Goal: Task Accomplishment & Management: Use online tool/utility

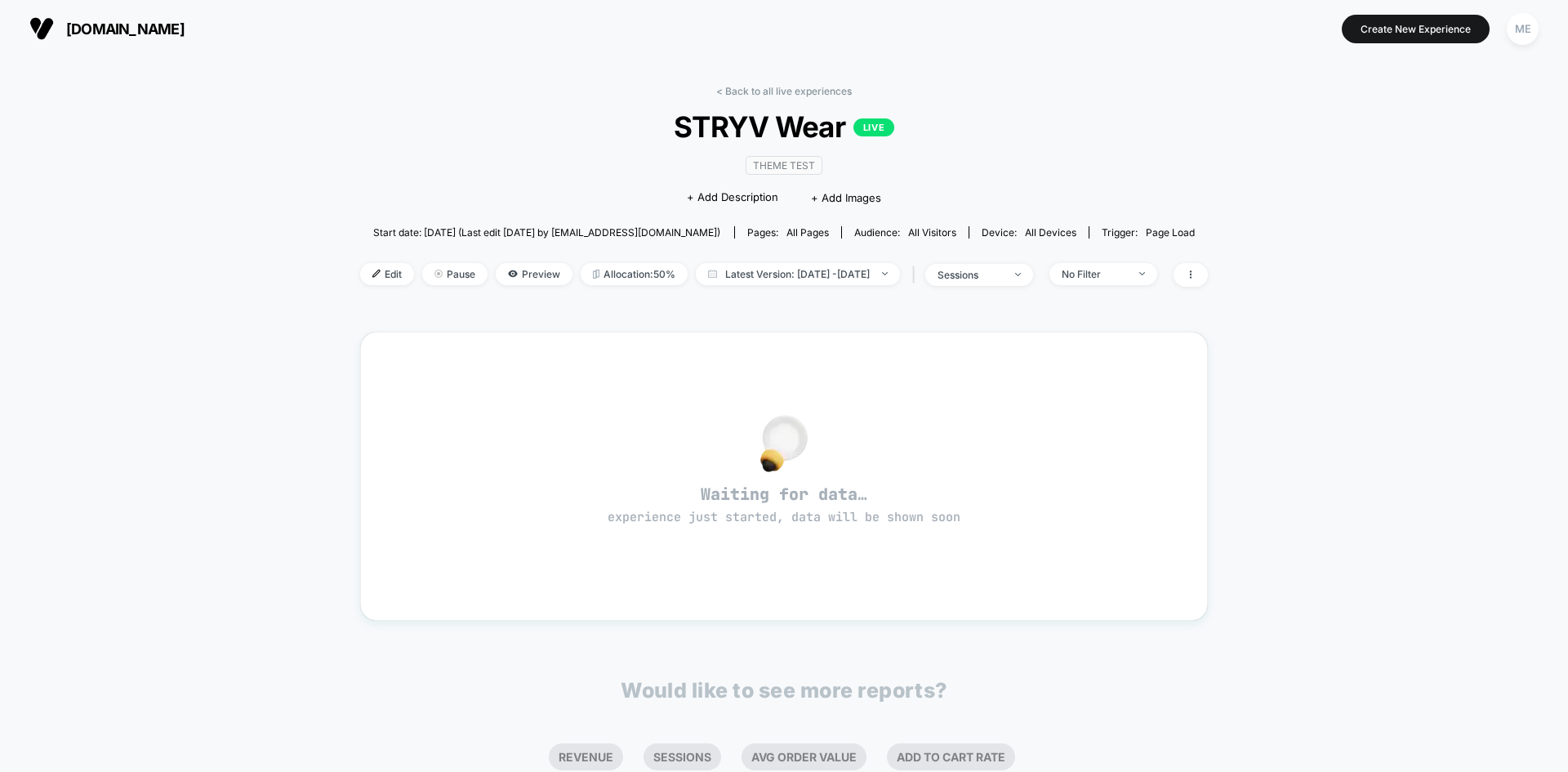
click at [868, 128] on p "LIVE" at bounding box center [874, 127] width 41 height 18
click at [770, 168] on span "Theme Test" at bounding box center [784, 165] width 76 height 19
click at [508, 275] on icon at bounding box center [512, 273] width 9 height 6
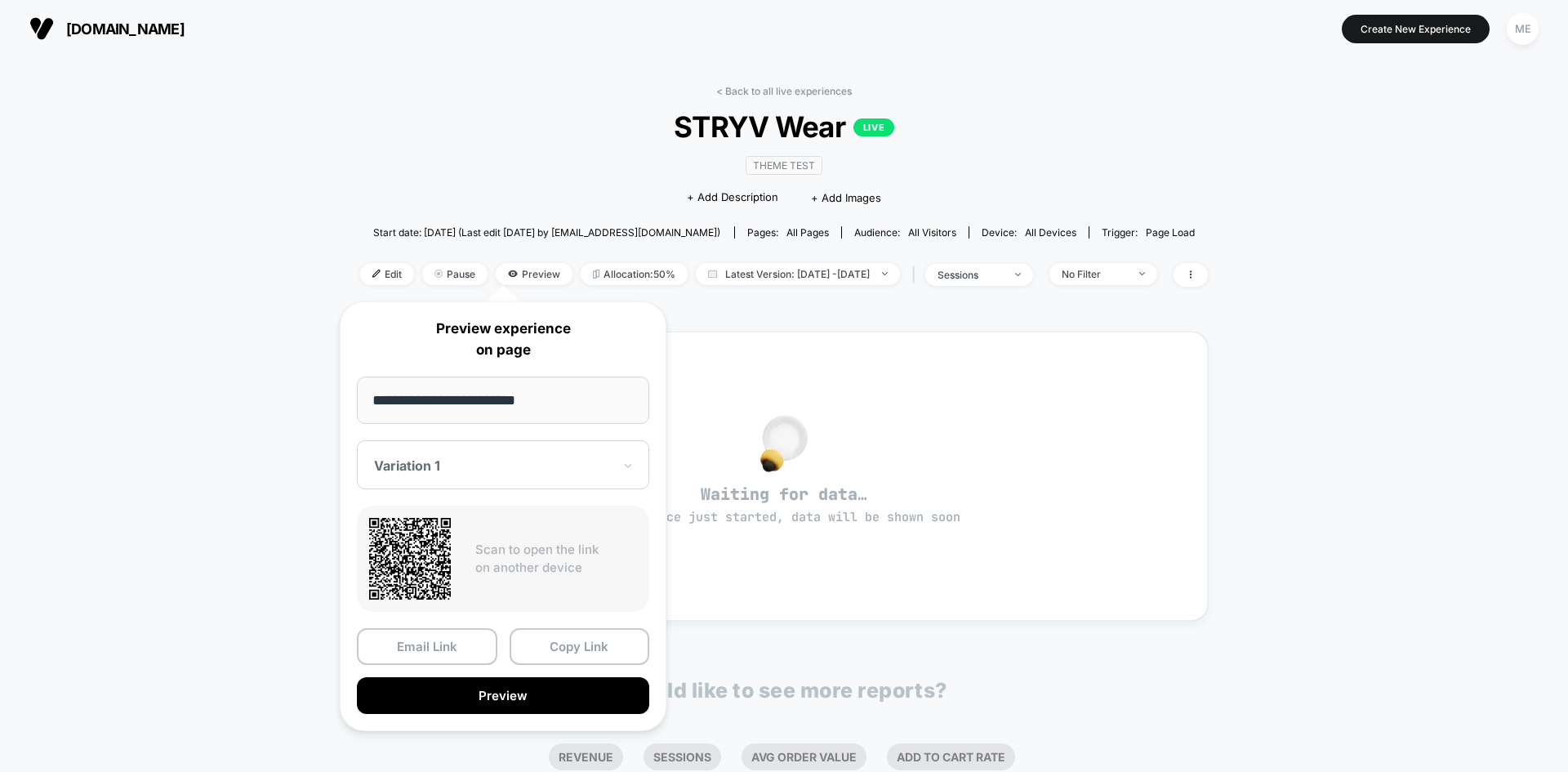
click at [510, 686] on button "Preview" at bounding box center [503, 695] width 292 height 36
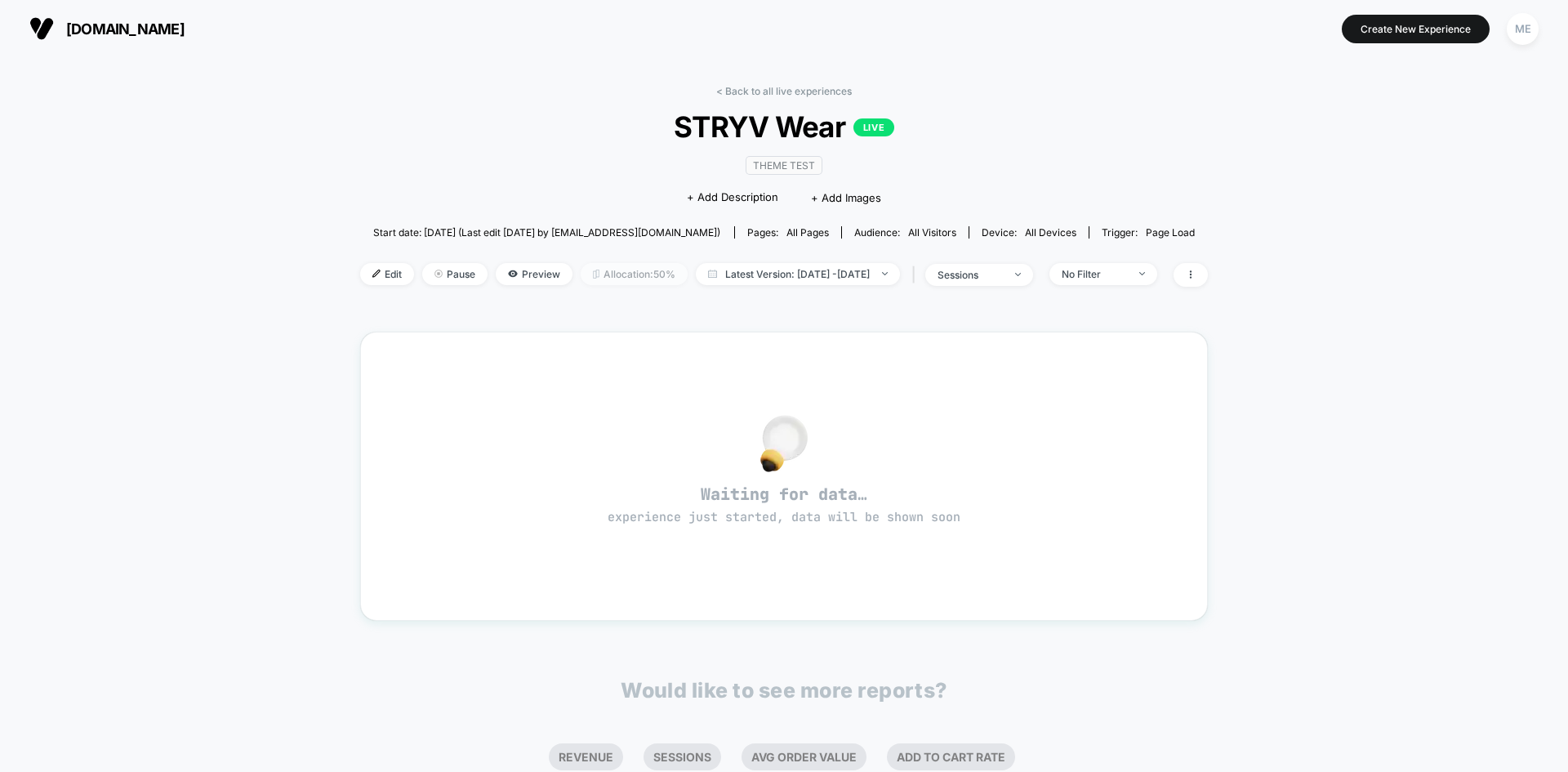
click at [592, 275] on span "Allocation: 50%" at bounding box center [634, 274] width 107 height 22
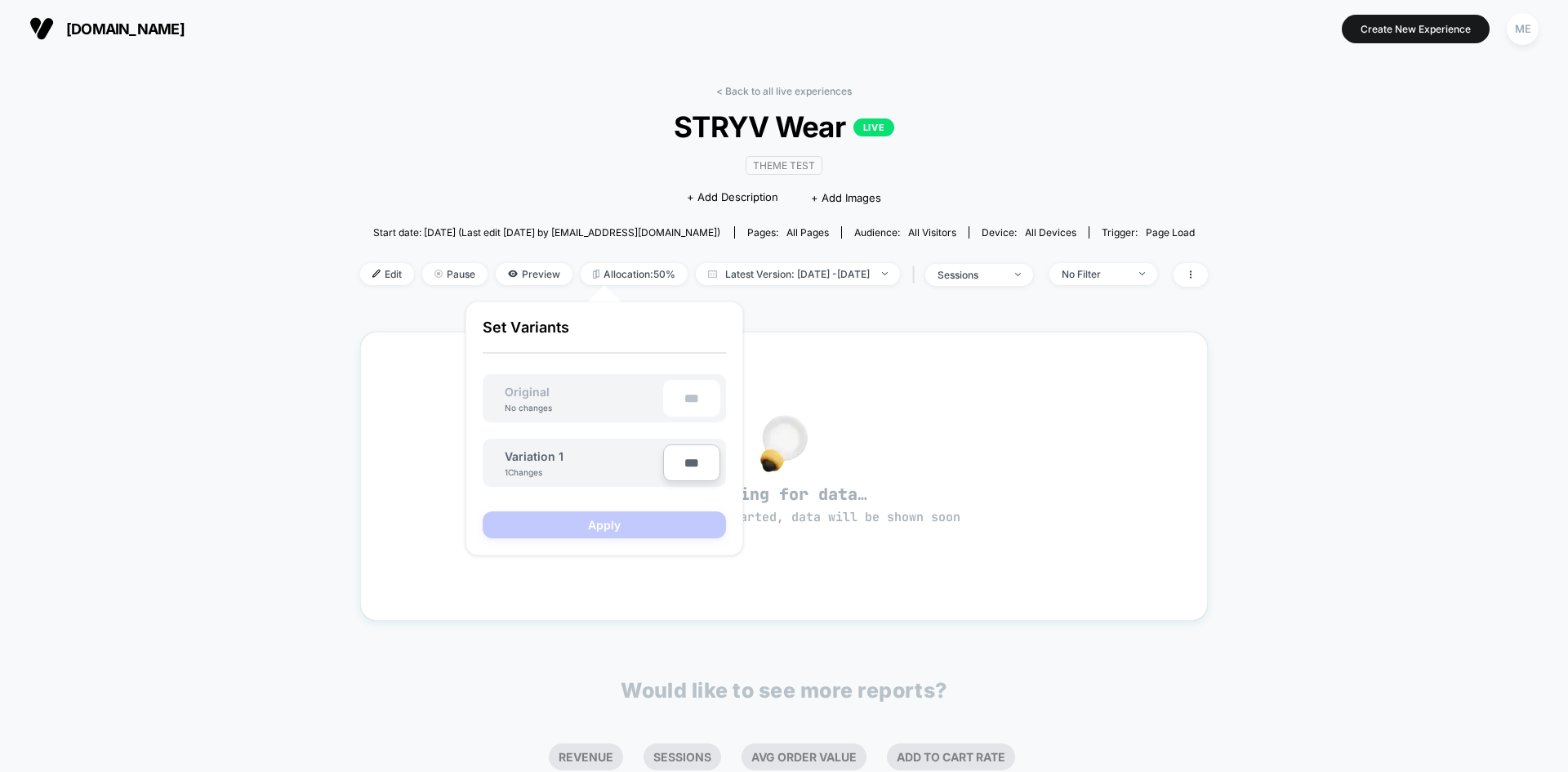
click at [804, 301] on div "< Back to all live experiences STRYV Wear LIVE Theme Test Click to edit experie…" at bounding box center [784, 196] width 848 height 222
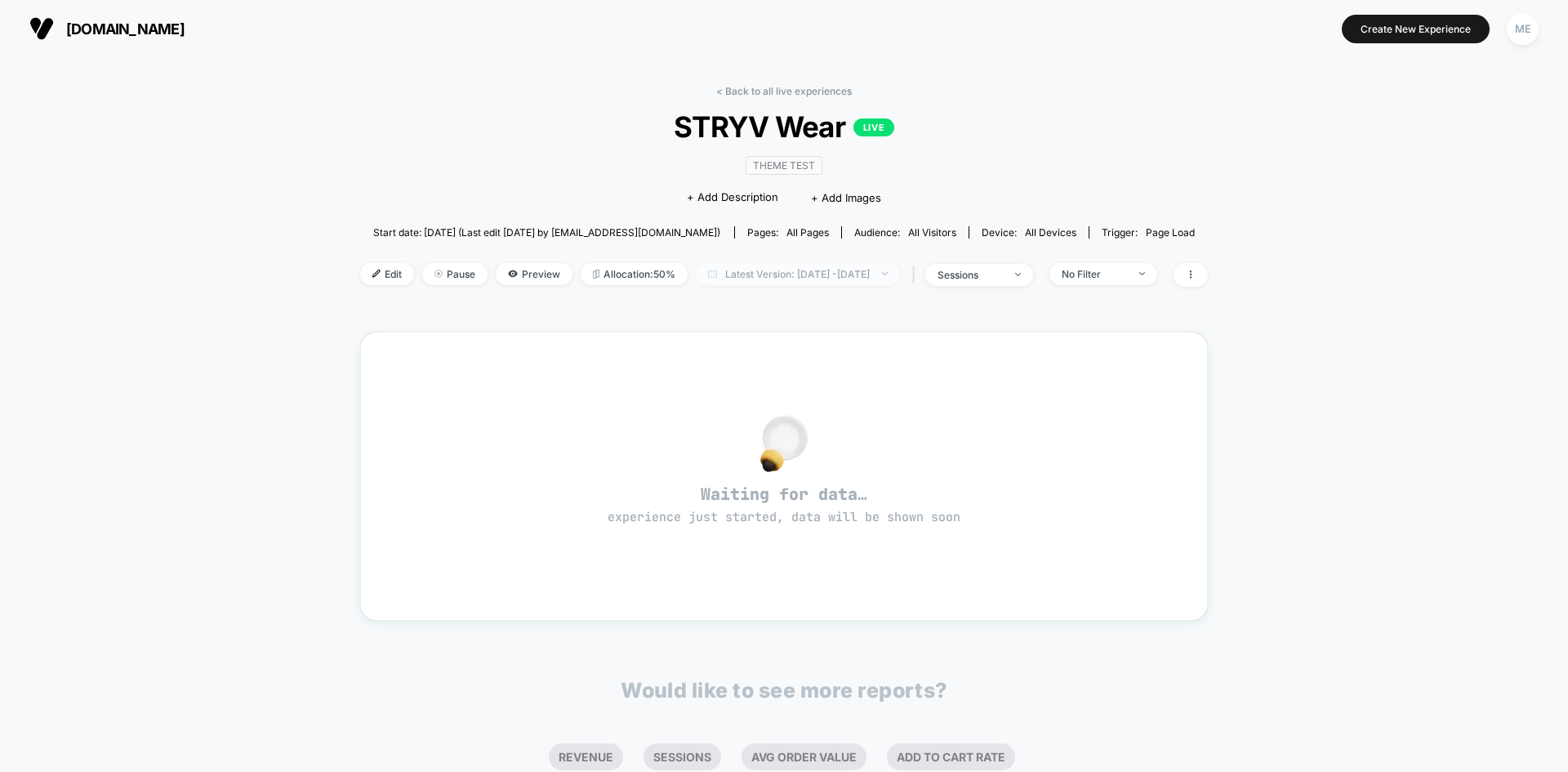
click at [813, 279] on span "Latest Version: [DATE] - [DATE]" at bounding box center [798, 274] width 204 height 22
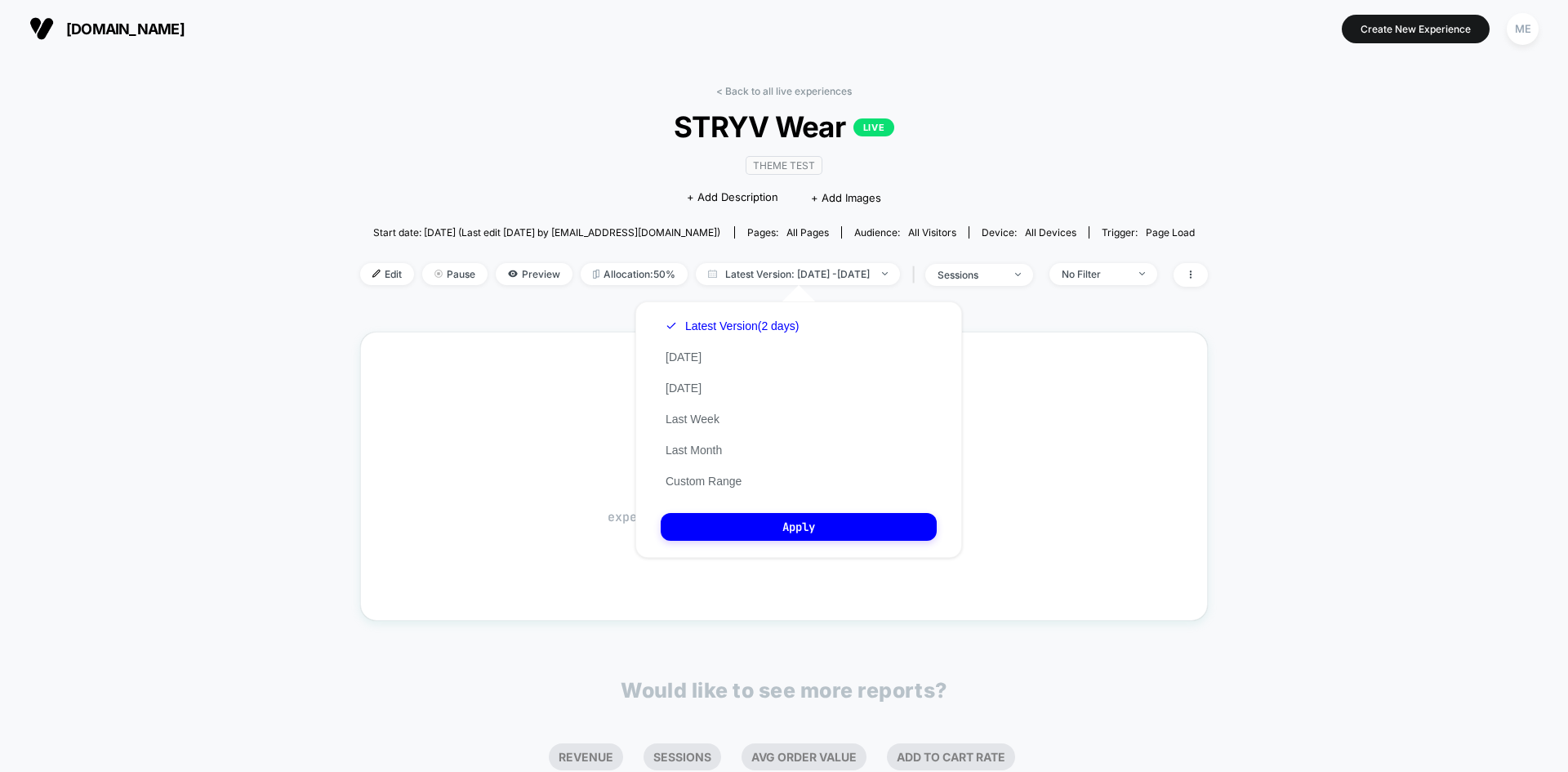
click at [491, 329] on div "< Back to all live experiences STRYV Wear LIVE Theme Test Click to edit experie…" at bounding box center [784, 513] width 848 height 879
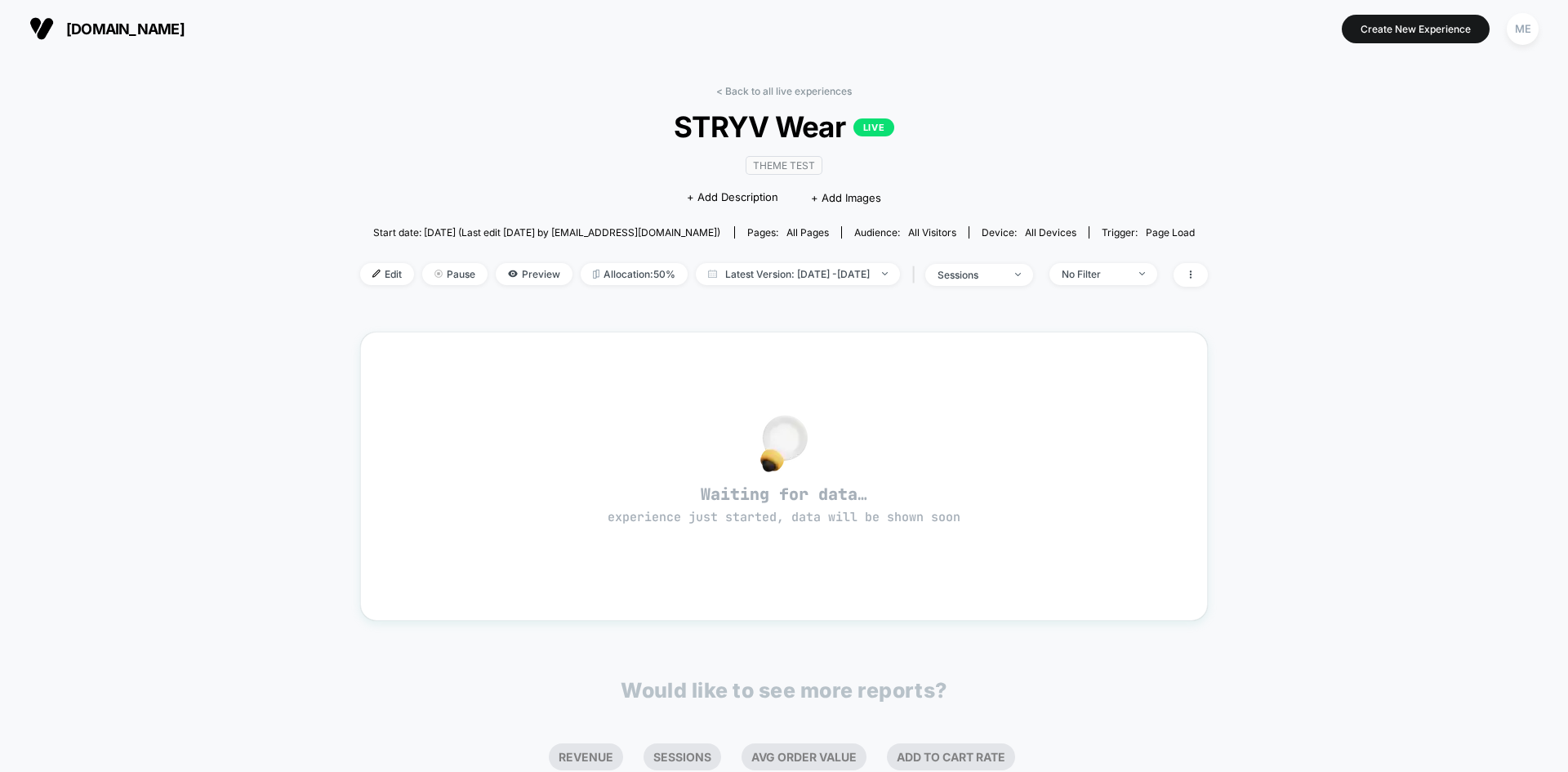
click at [787, 234] on span "all pages" at bounding box center [808, 233] width 43 height 12
click at [864, 229] on div "Audience: All Visitors" at bounding box center [905, 233] width 102 height 12
click at [908, 229] on span "All Visitors" at bounding box center [932, 233] width 48 height 12
click at [1152, 235] on span "Page Load" at bounding box center [1169, 233] width 49 height 12
click at [1196, 279] on icon at bounding box center [1191, 275] width 10 height 10
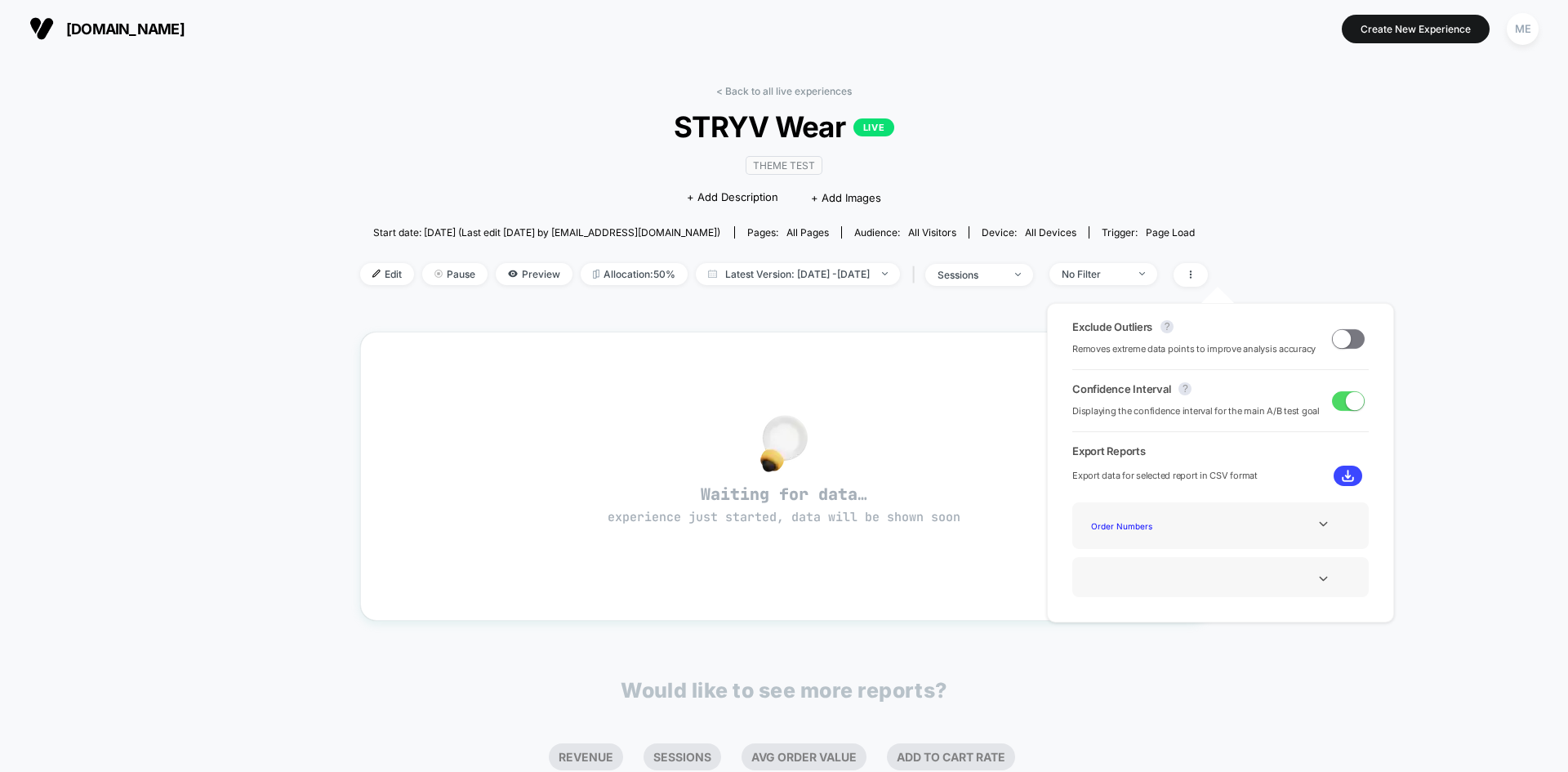
click at [1274, 216] on div "< Back to all live experiences STRYV Wear LIVE Theme Test Click to edit experie…" at bounding box center [784, 529] width 1568 height 943
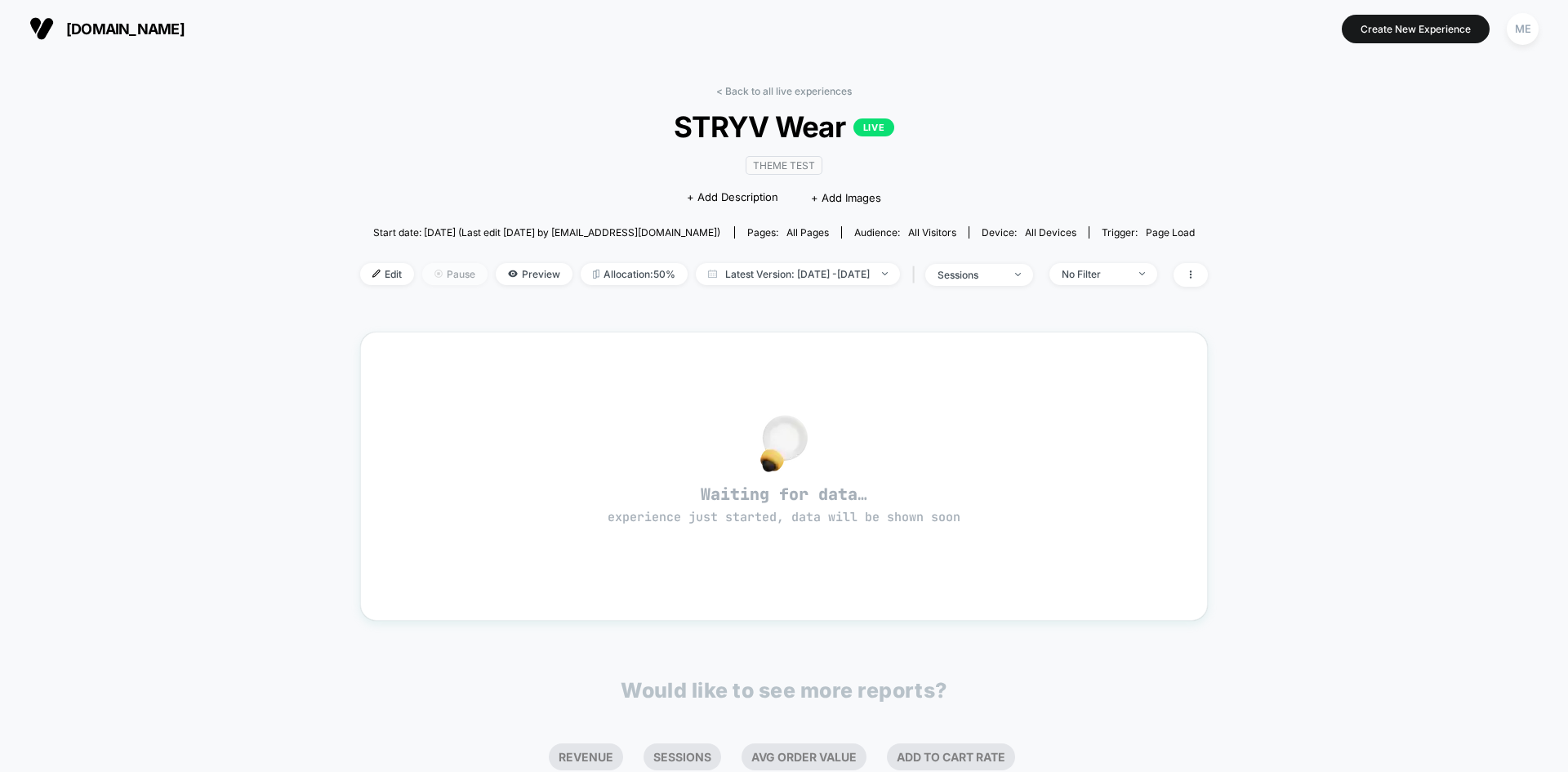
click at [435, 271] on span "Pause" at bounding box center [455, 274] width 66 height 22
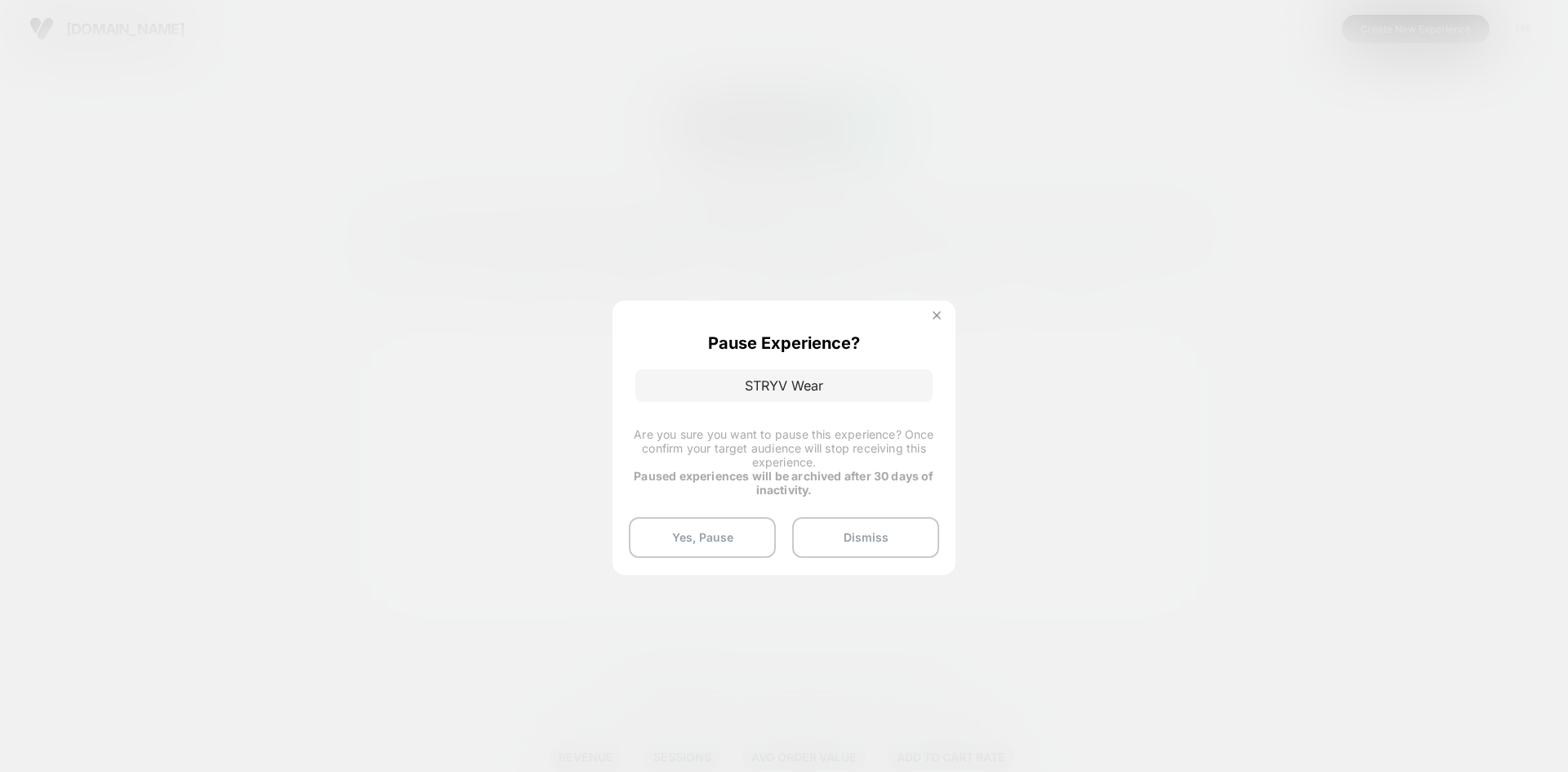
click at [936, 319] on img at bounding box center [936, 314] width 8 height 8
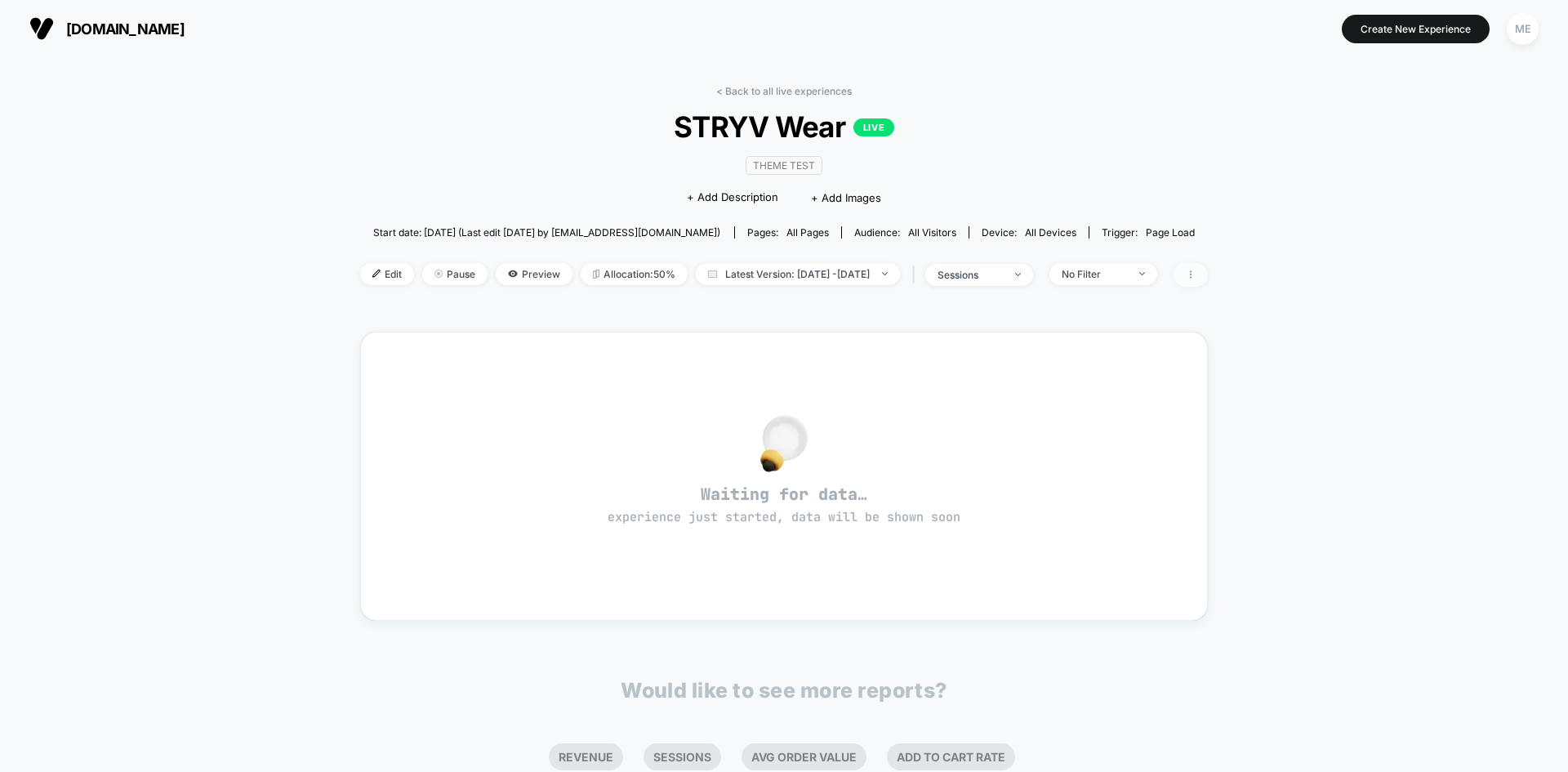
click at [1208, 271] on span at bounding box center [1191, 275] width 35 height 24
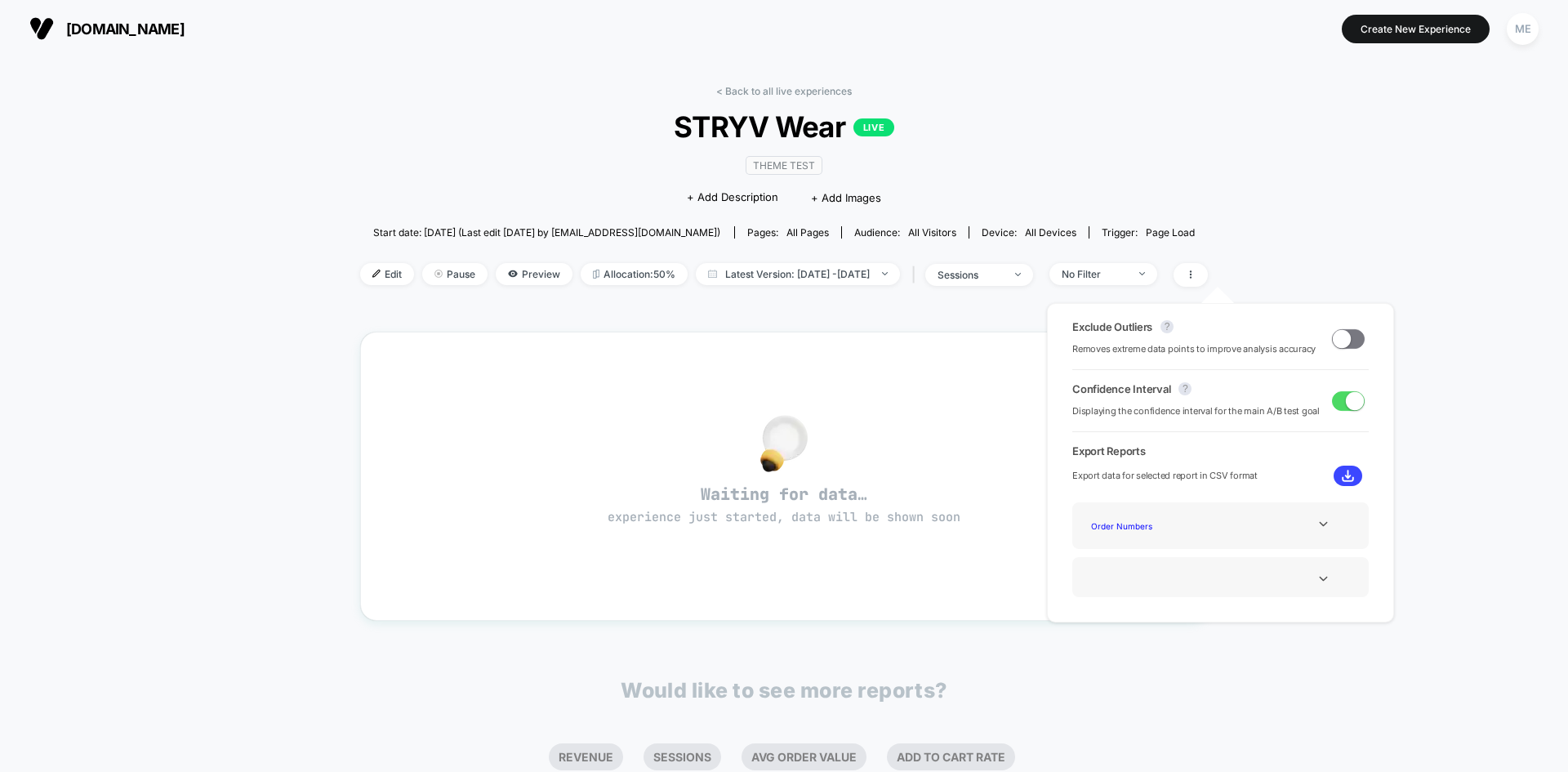
click at [1208, 210] on div "< Back to all live experiences STRYV Wear LIVE Theme Test Click to edit experie…" at bounding box center [784, 196] width 848 height 222
